Goal: Use online tool/utility: Utilize a website feature to perform a specific function

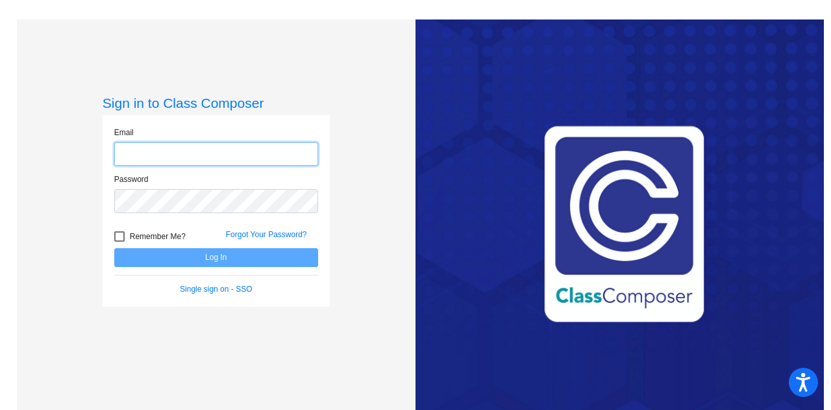
type input "[PERSON_NAME][EMAIL_ADDRESS][PERSON_NAME][DOMAIN_NAME]"
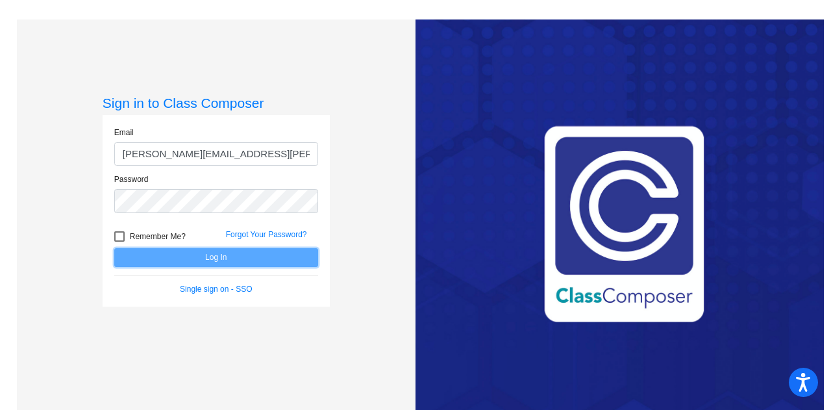
click at [212, 251] on button "Log In" at bounding box center [216, 257] width 204 height 19
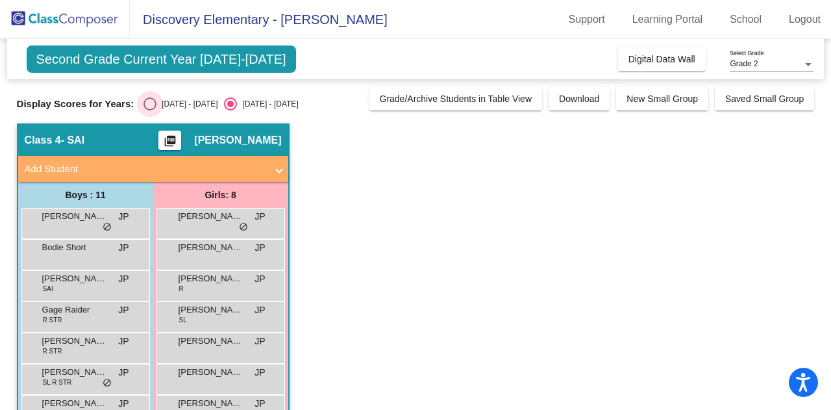
click at [148, 107] on div "Select an option" at bounding box center [150, 103] width 13 height 13
click at [149, 110] on input "[DATE] - [DATE]" at bounding box center [149, 110] width 1 height 1
radio input "true"
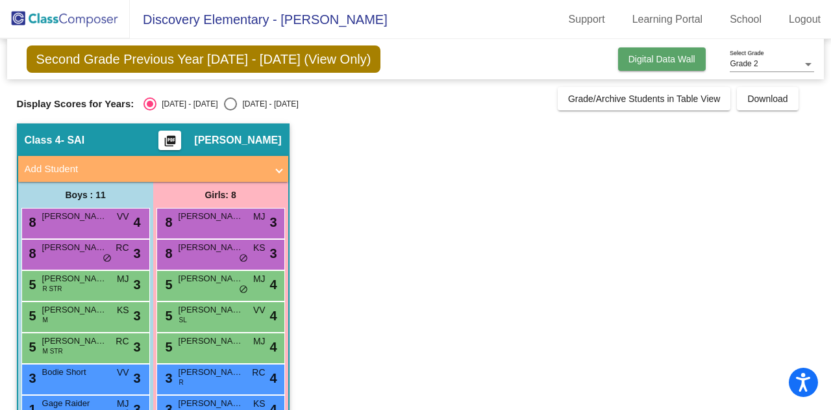
click at [681, 64] on button "Digital Data Wall" at bounding box center [662, 58] width 88 height 23
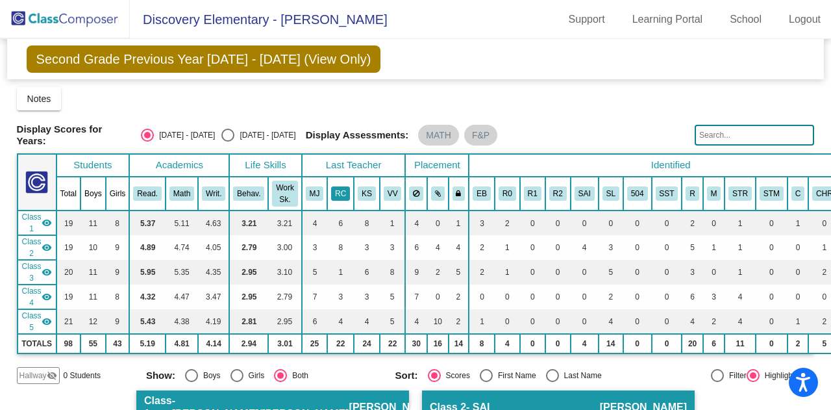
click at [338, 190] on button "RC" at bounding box center [340, 193] width 19 height 14
click at [342, 186] on button "RC" at bounding box center [340, 193] width 19 height 14
